Goal: Navigation & Orientation: Go to known website

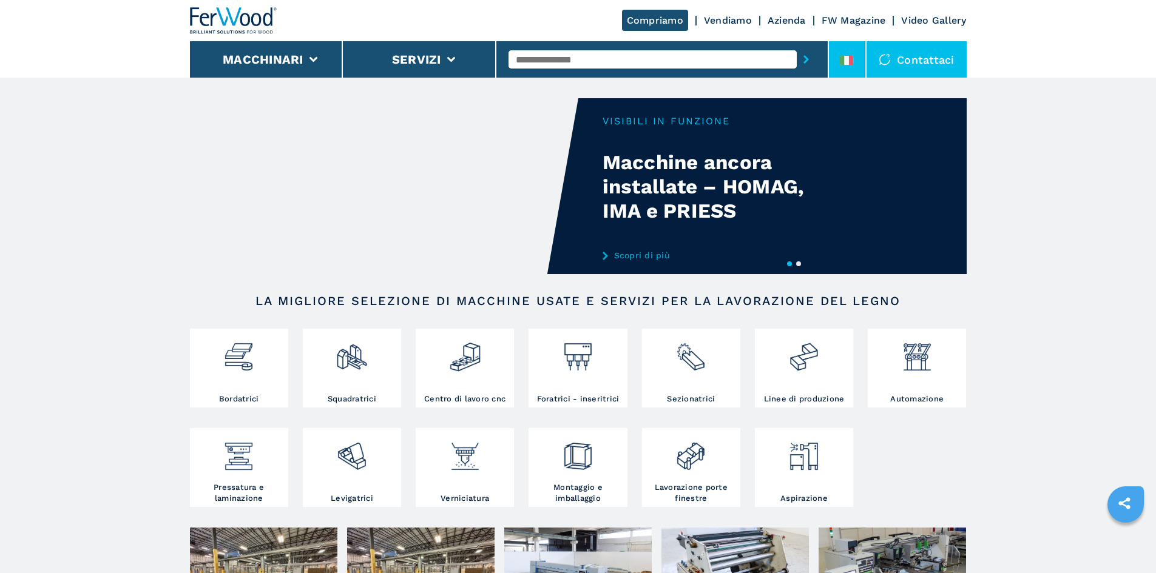
click at [834, 52] on li at bounding box center [847, 59] width 36 height 36
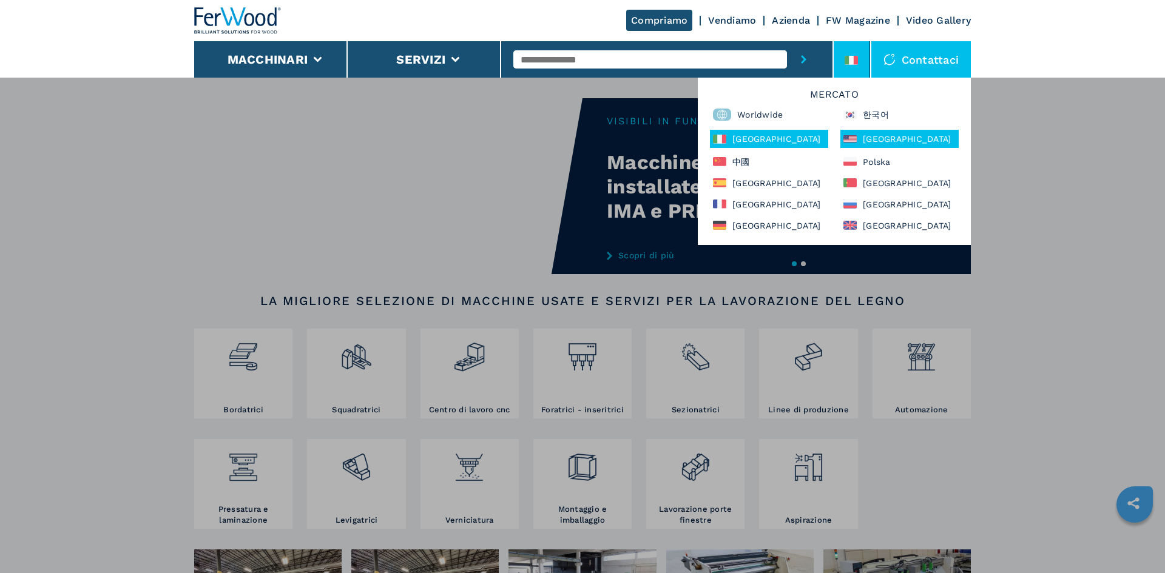
click at [896, 140] on div "[GEOGRAPHIC_DATA]" at bounding box center [900, 139] width 118 height 18
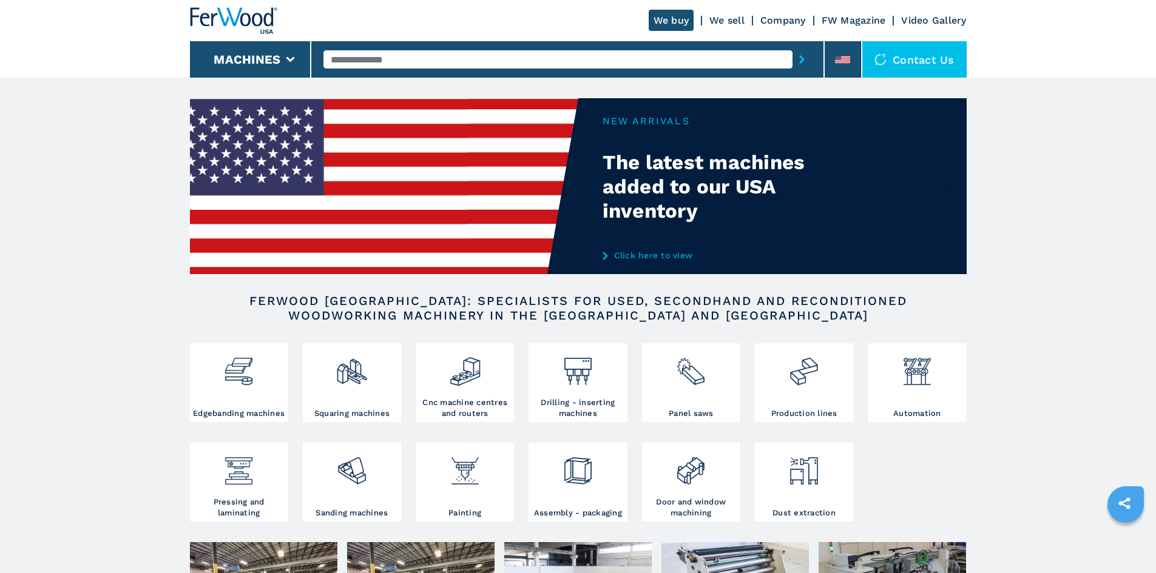
click at [800, 16] on link "Company" at bounding box center [783, 21] width 46 height 12
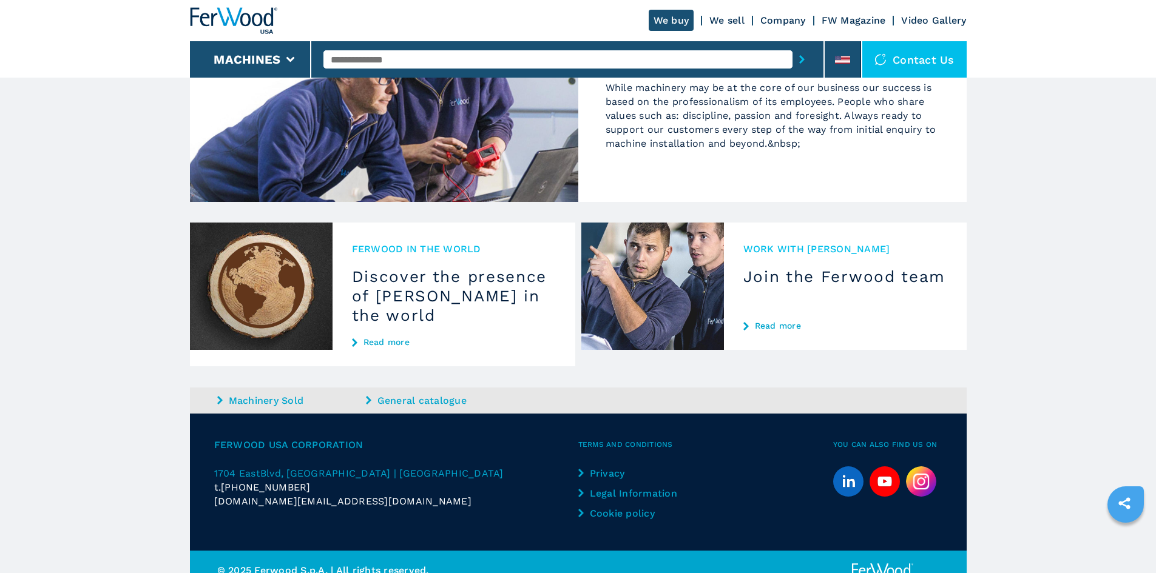
scroll to position [1106, 0]
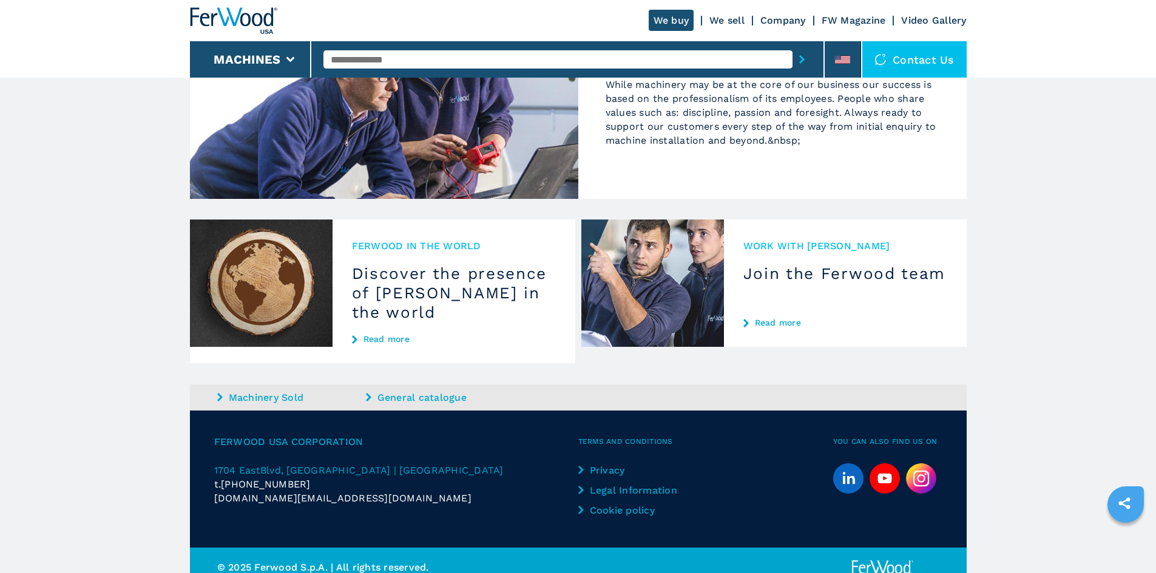
click at [428, 266] on h3 "Discover the presence of [PERSON_NAME] in the world" at bounding box center [454, 293] width 204 height 58
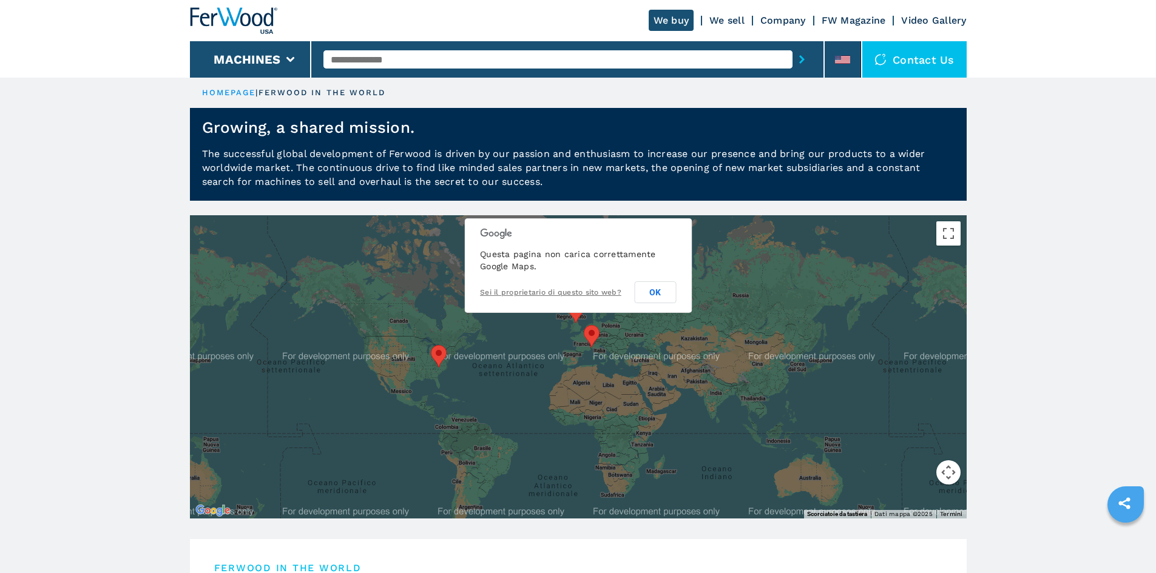
click at [431, 345] on area at bounding box center [431, 345] width 0 height 0
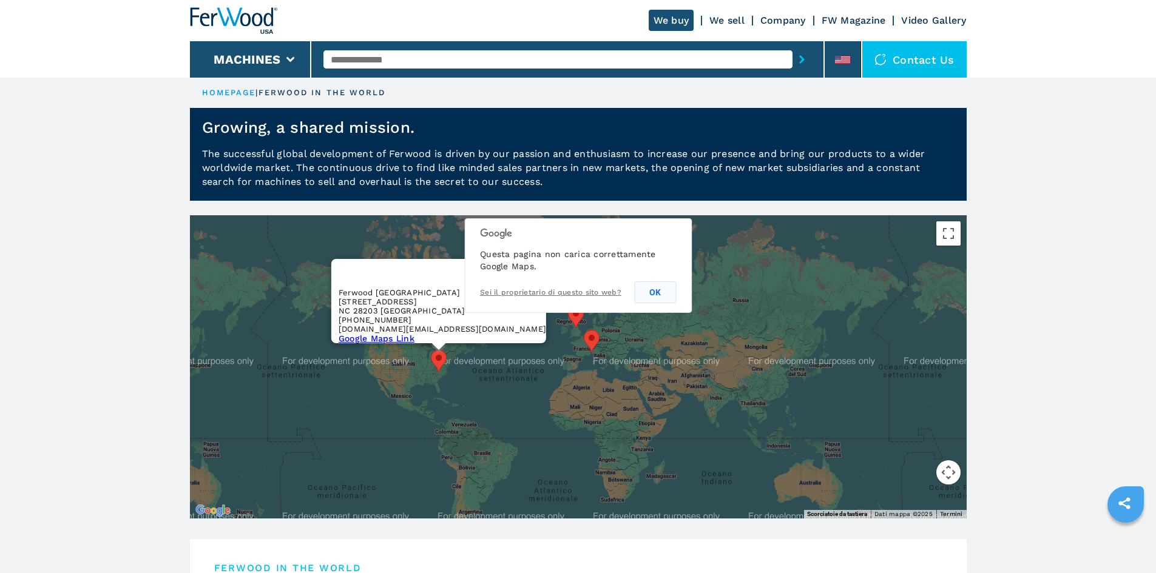
click at [664, 290] on button "OK" at bounding box center [655, 293] width 42 height 22
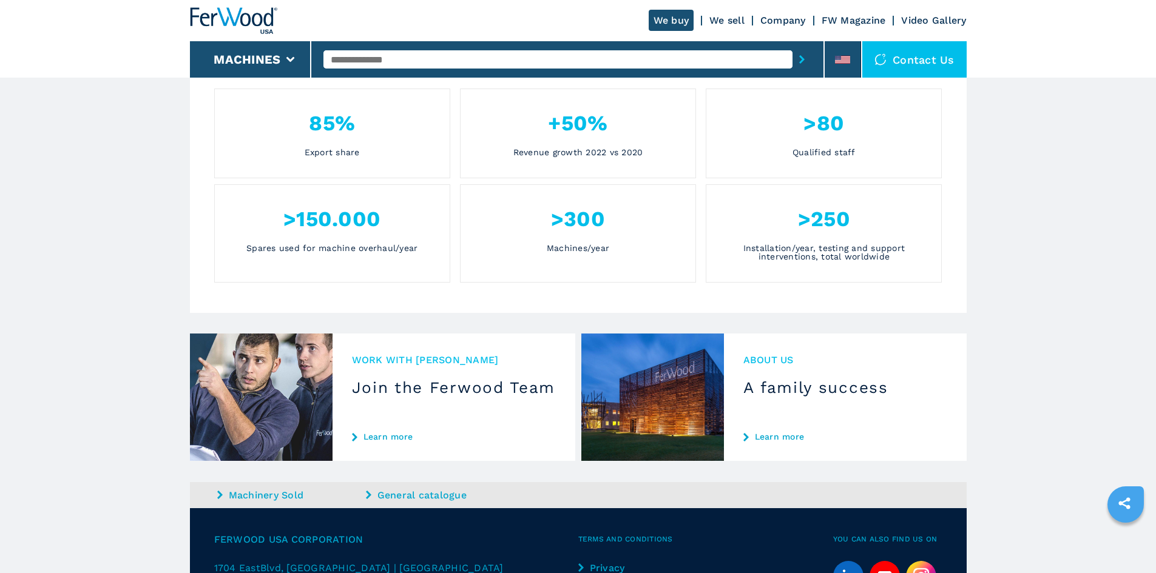
scroll to position [607, 0]
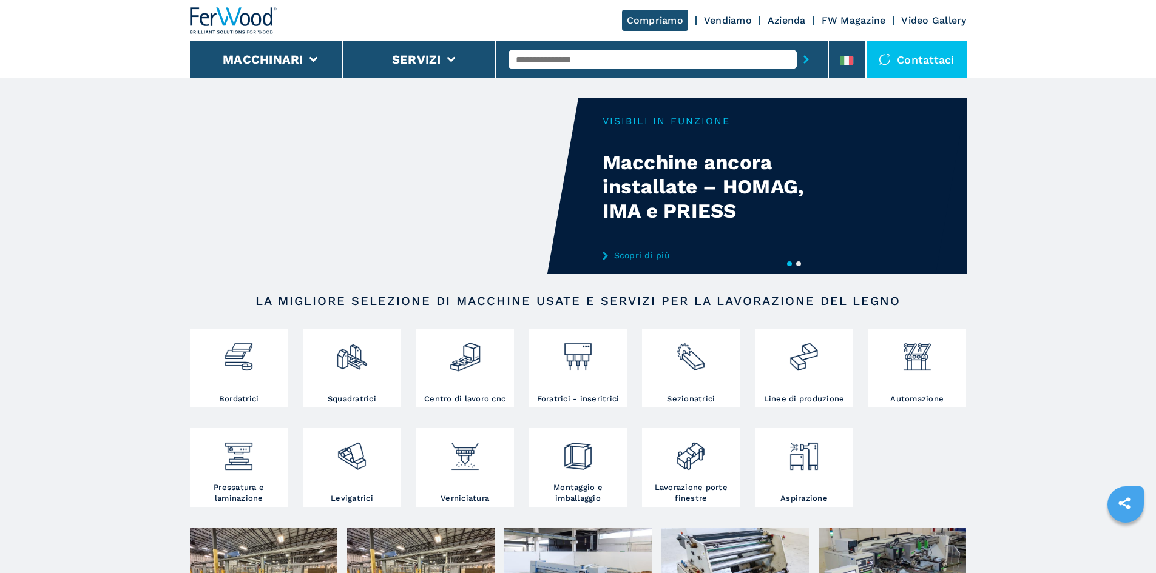
click at [615, 58] on input "text" at bounding box center [653, 59] width 288 height 18
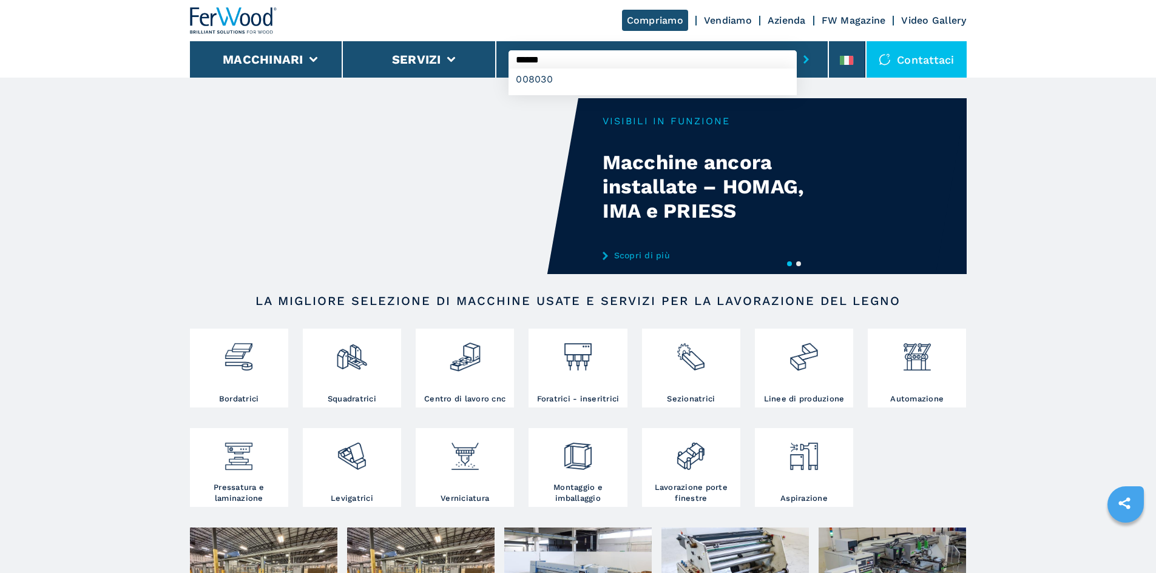
type input "******"
click at [797, 46] on button "submit-button" at bounding box center [806, 60] width 19 height 28
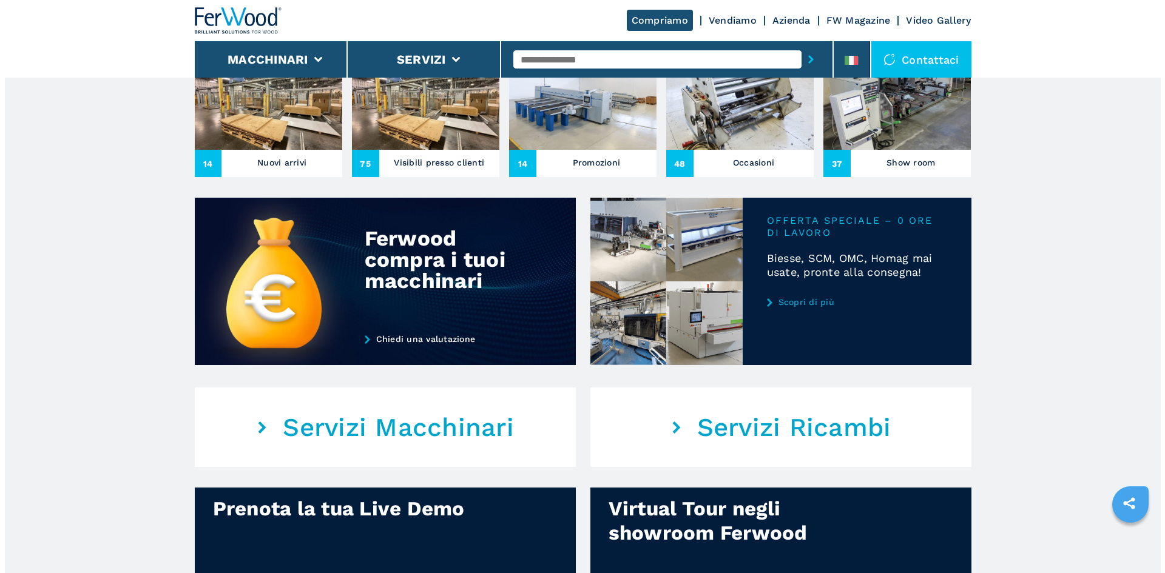
scroll to position [486, 0]
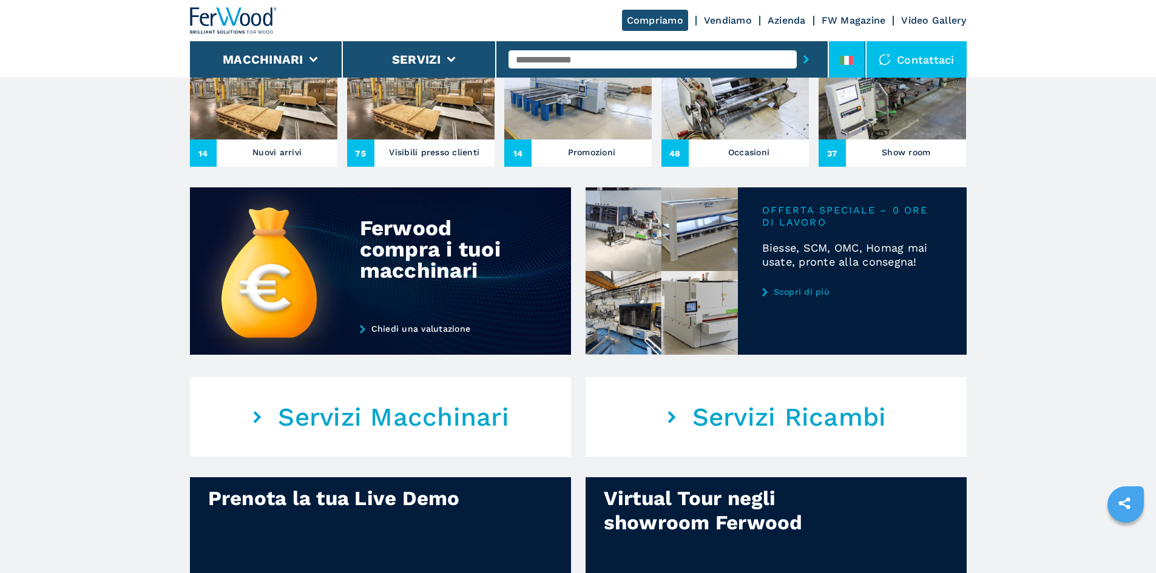
click at [850, 52] on li at bounding box center [847, 59] width 36 height 36
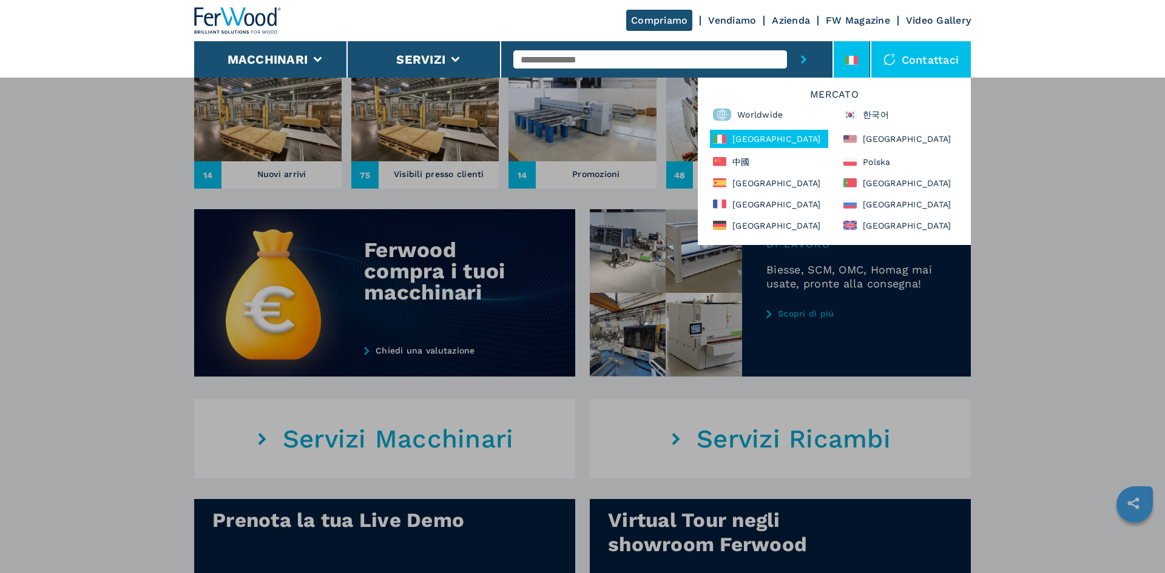
click at [752, 191] on div "Mercato Worldwide 한국어 [GEOGRAPHIC_DATA] [GEOGRAPHIC_DATA] 中國 [GEOGRAPHIC_DATA] …" at bounding box center [834, 161] width 273 height 167
click at [752, 186] on div "[GEOGRAPHIC_DATA]" at bounding box center [769, 182] width 118 height 15
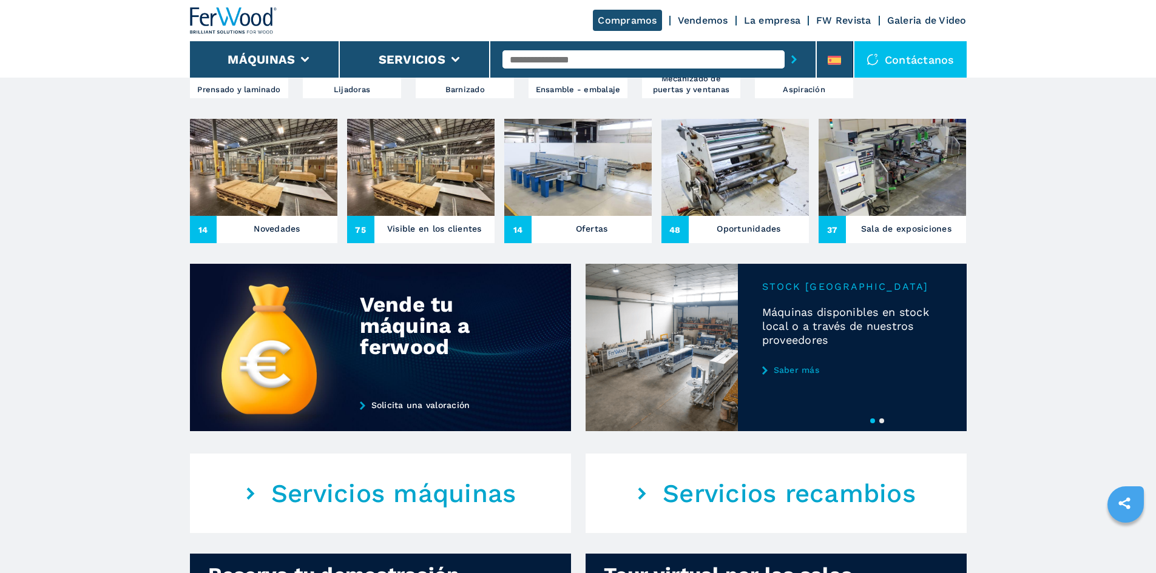
scroll to position [607, 0]
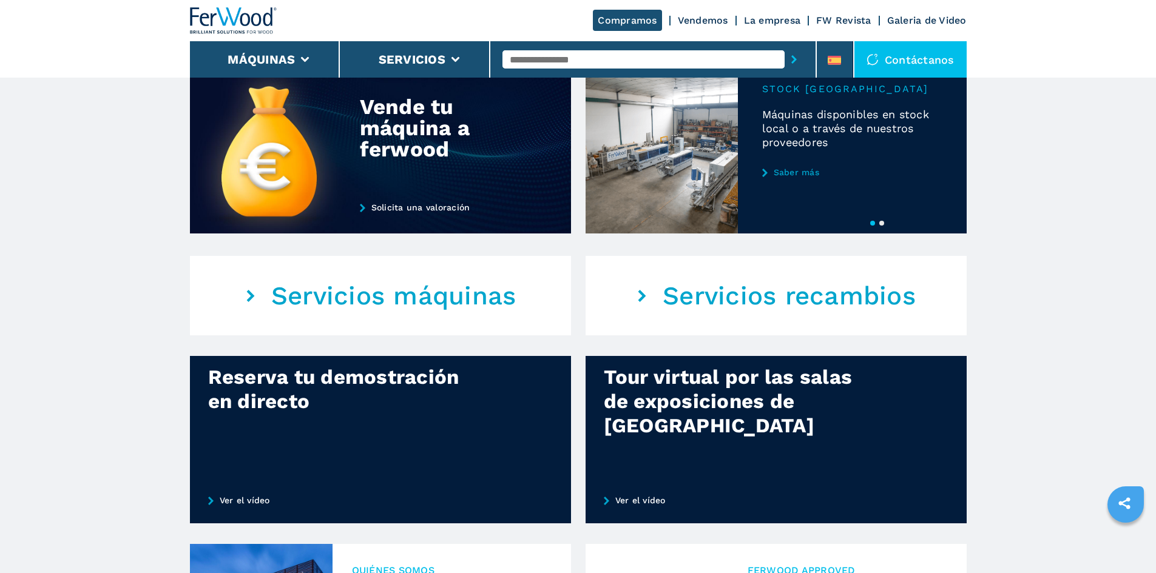
click at [884, 226] on button "2" at bounding box center [881, 223] width 5 height 5
